Goal: Task Accomplishment & Management: Manage account settings

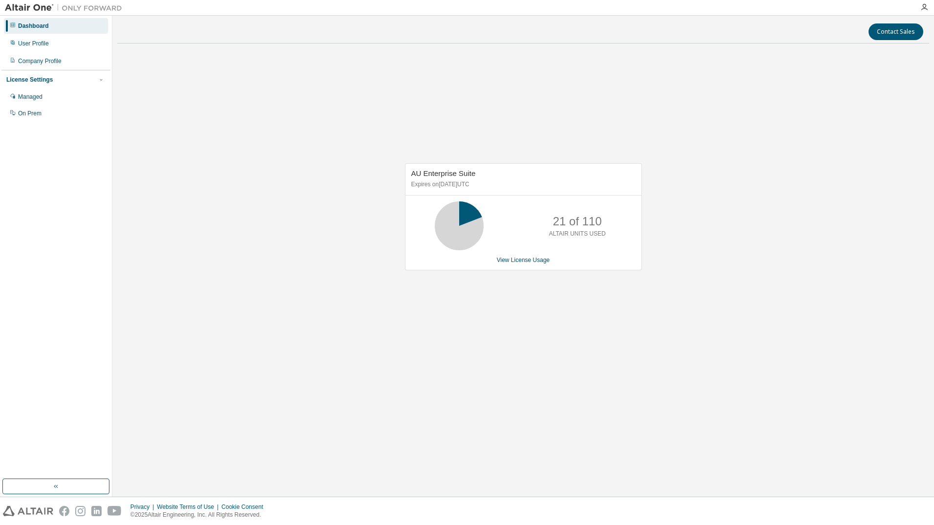
click at [650, 292] on div "AU Enterprise Suite Expires on [DATE] UTC 21 of 110 ALTAIR UNITS USED View Lice…" at bounding box center [523, 221] width 812 height 341
